Goal: Information Seeking & Learning: Find specific page/section

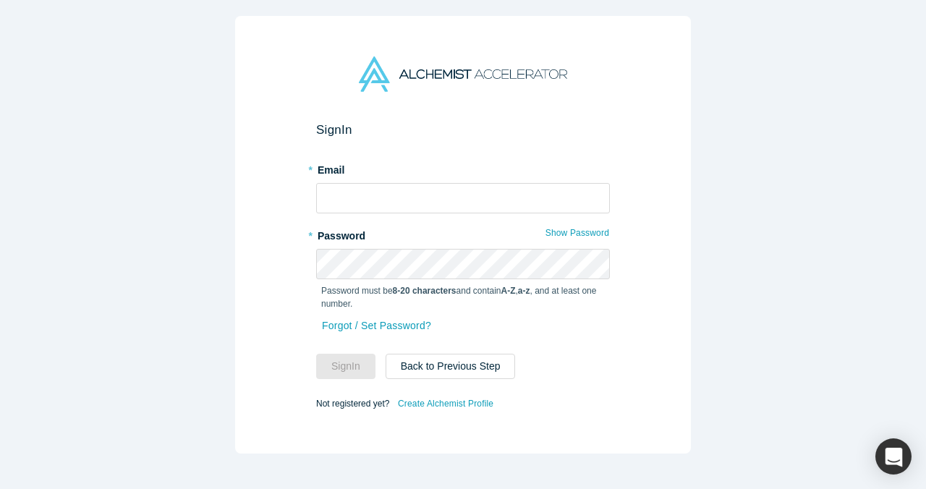
click at [449, 181] on div "* Email" at bounding box center [463, 186] width 294 height 56
click at [446, 194] on input "text" at bounding box center [463, 198] width 294 height 30
type input "[EMAIL_ADDRESS]"
click at [351, 357] on button "Sign In" at bounding box center [345, 366] width 59 height 25
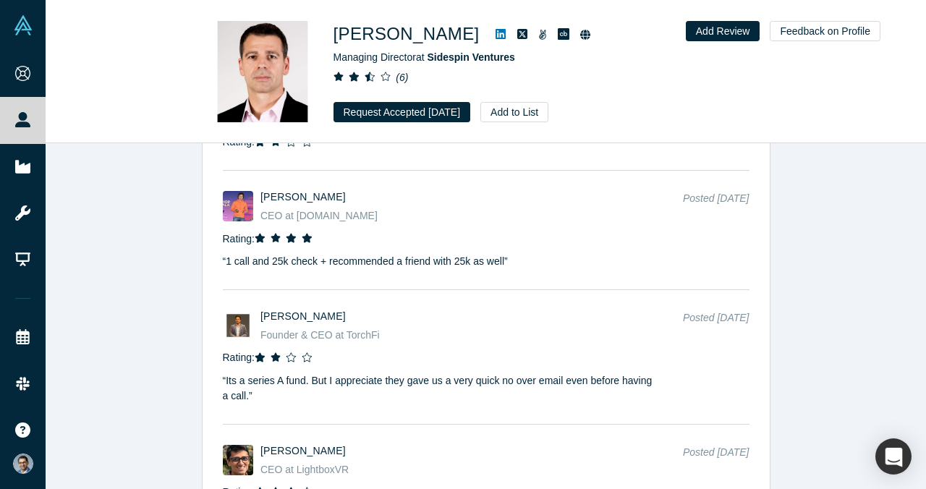
scroll to position [2727, 0]
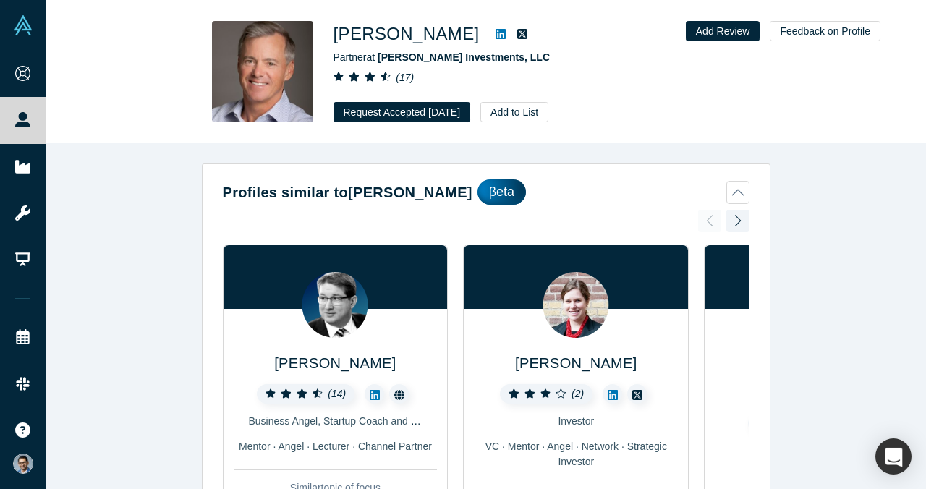
click at [496, 32] on icon at bounding box center [501, 34] width 10 height 10
click at [403, 112] on button "Request Accepted Oct 6, 2025" at bounding box center [402, 112] width 137 height 20
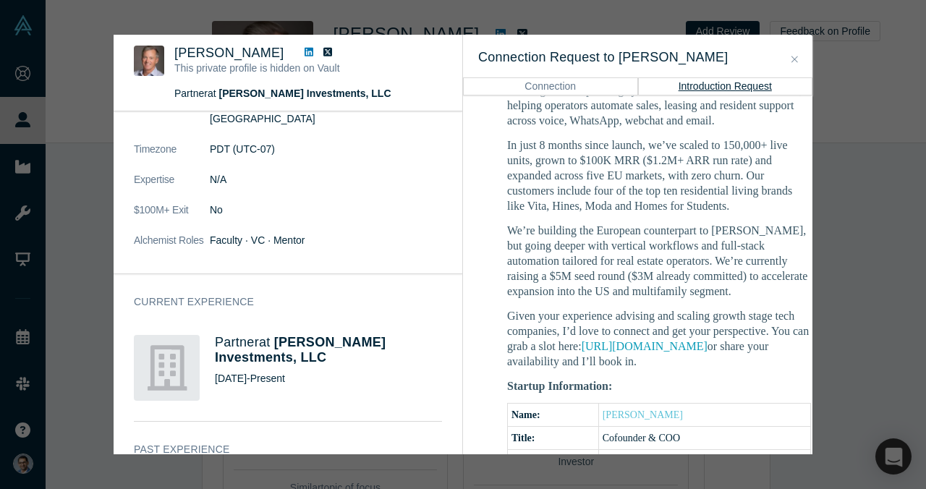
scroll to position [153, 0]
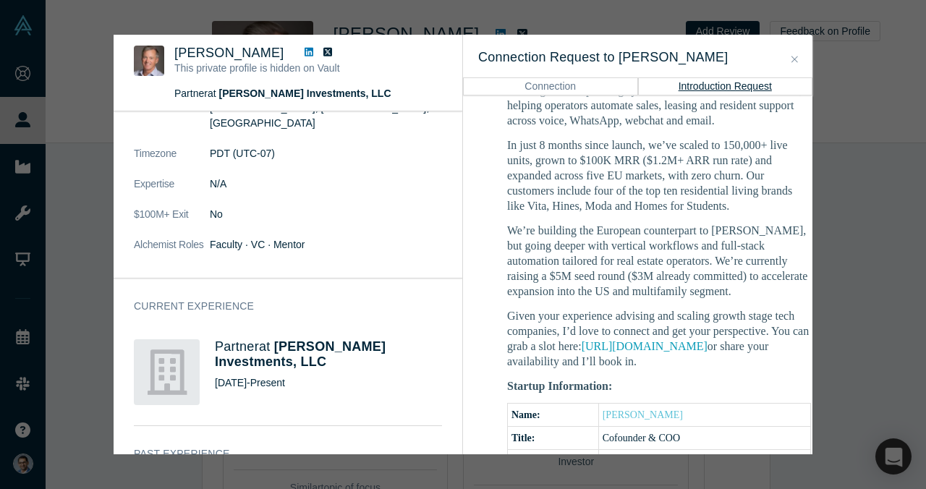
click at [305, 55] on icon at bounding box center [309, 52] width 9 height 9
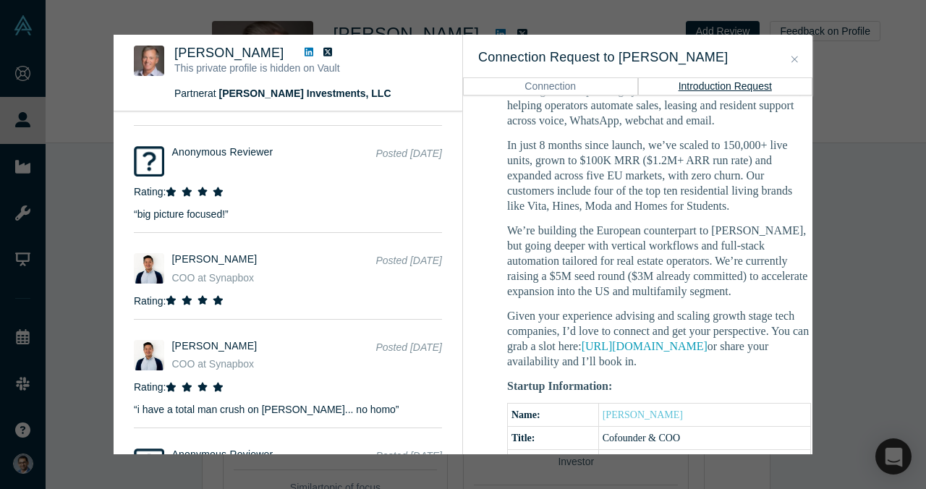
scroll to position [2729, 0]
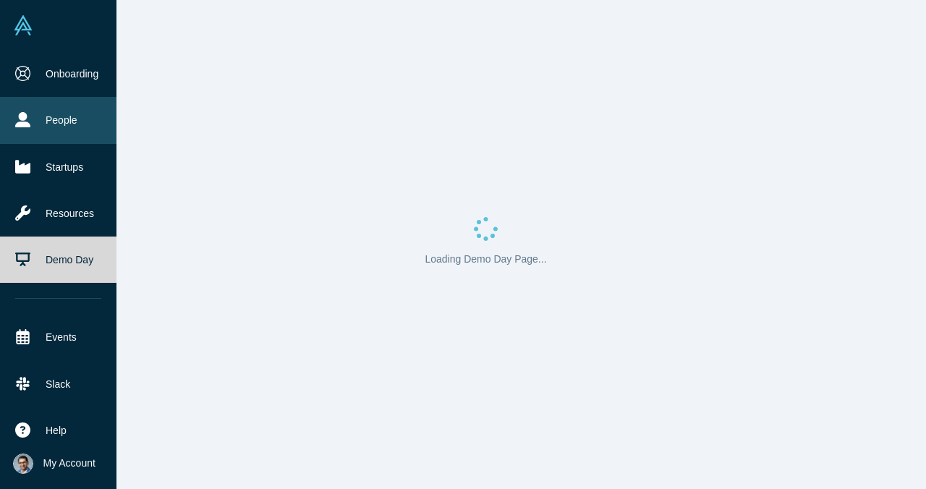
click at [38, 126] on link "People" at bounding box center [58, 120] width 116 height 46
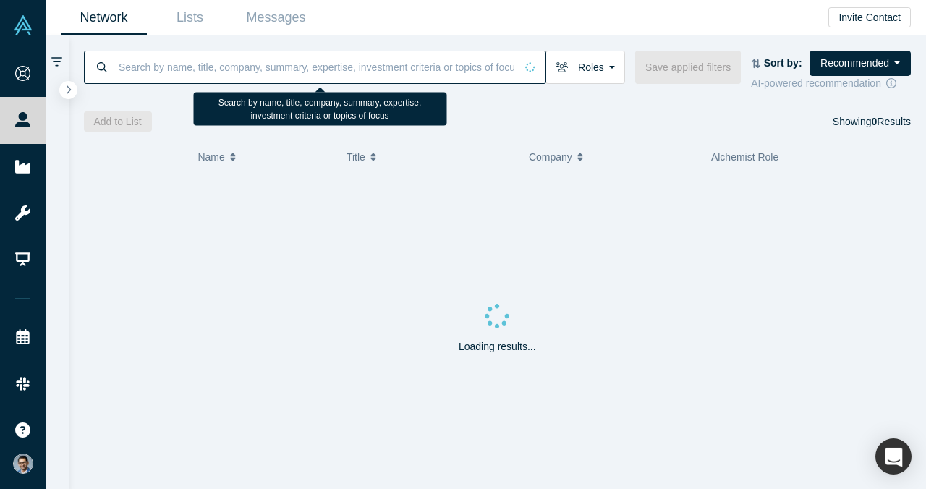
click at [317, 75] on input at bounding box center [316, 67] width 398 height 34
paste input "Maria Rotilu"
type input "Maria Rotilu"
